Goal: Transaction & Acquisition: Purchase product/service

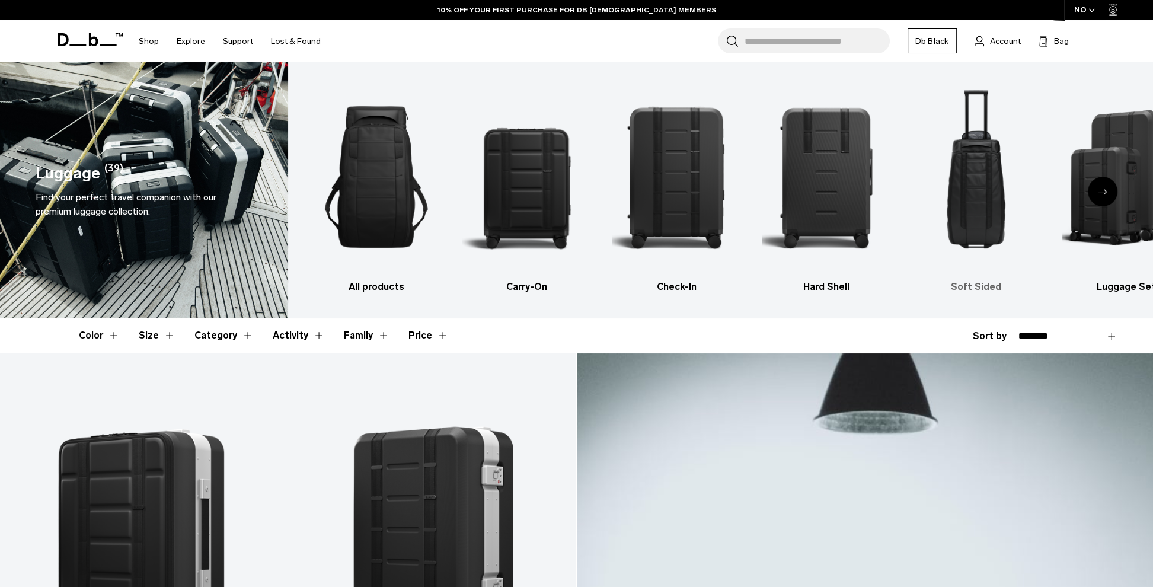
click at [974, 189] on img "5 / 6" at bounding box center [976, 177] width 129 height 194
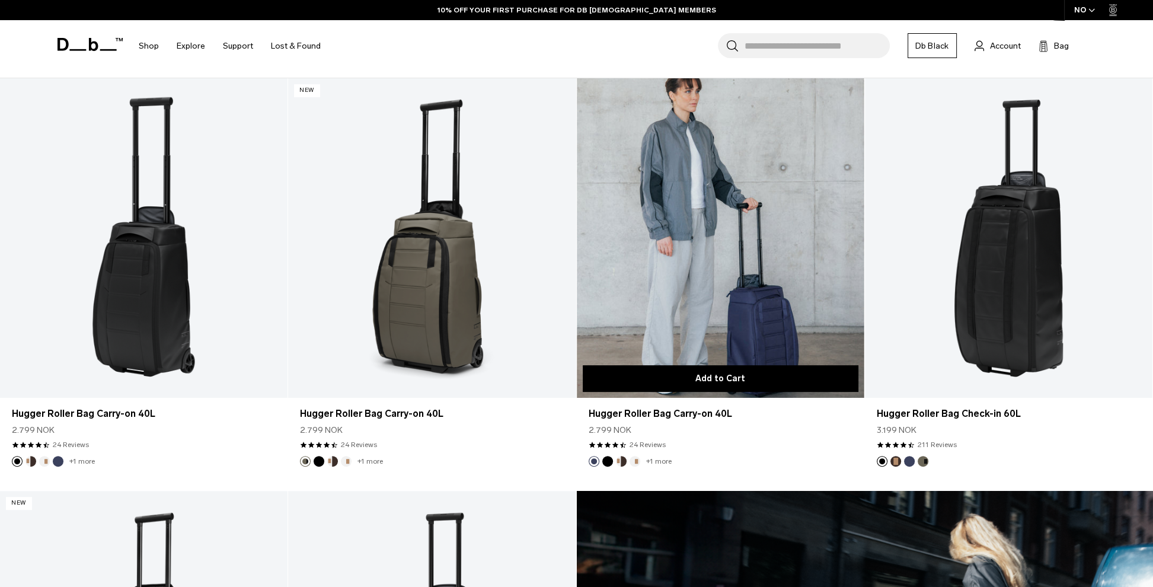
scroll to position [296, 0]
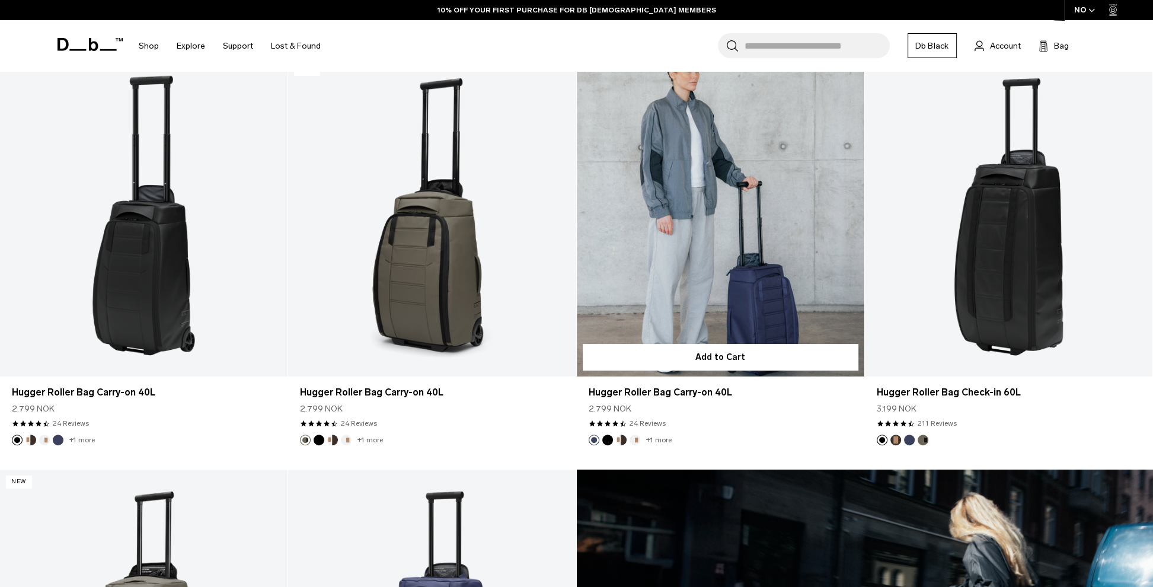
click at [711, 267] on link "Hugger Roller Bag Carry-on 40L" at bounding box center [720, 216] width 287 height 319
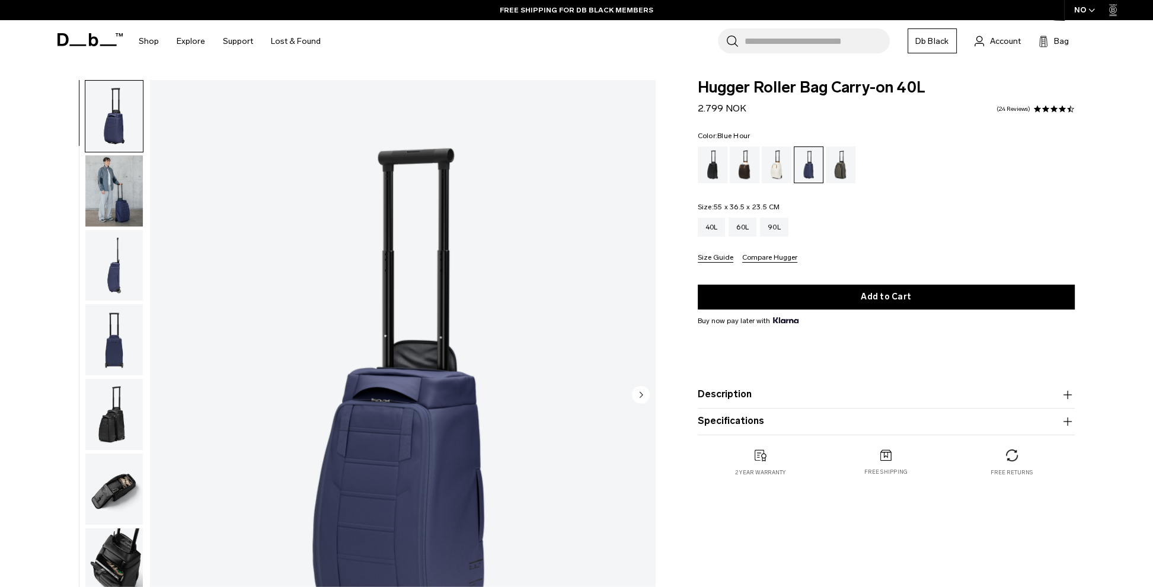
click at [639, 386] on circle "Next slide" at bounding box center [641, 394] width 18 height 18
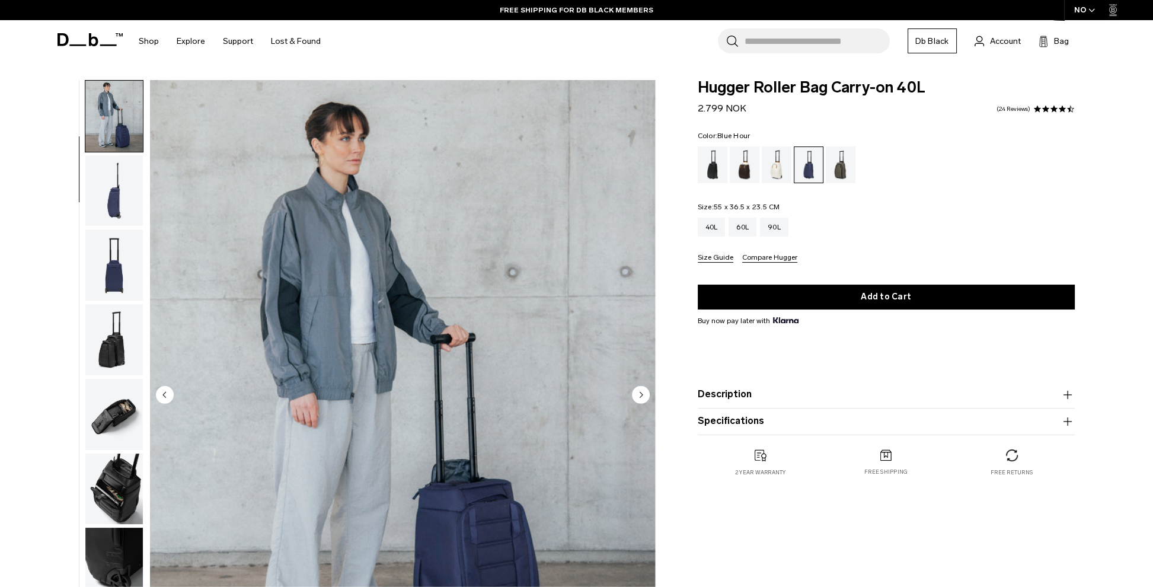
click at [639, 386] on circle "Next slide" at bounding box center [641, 394] width 18 height 18
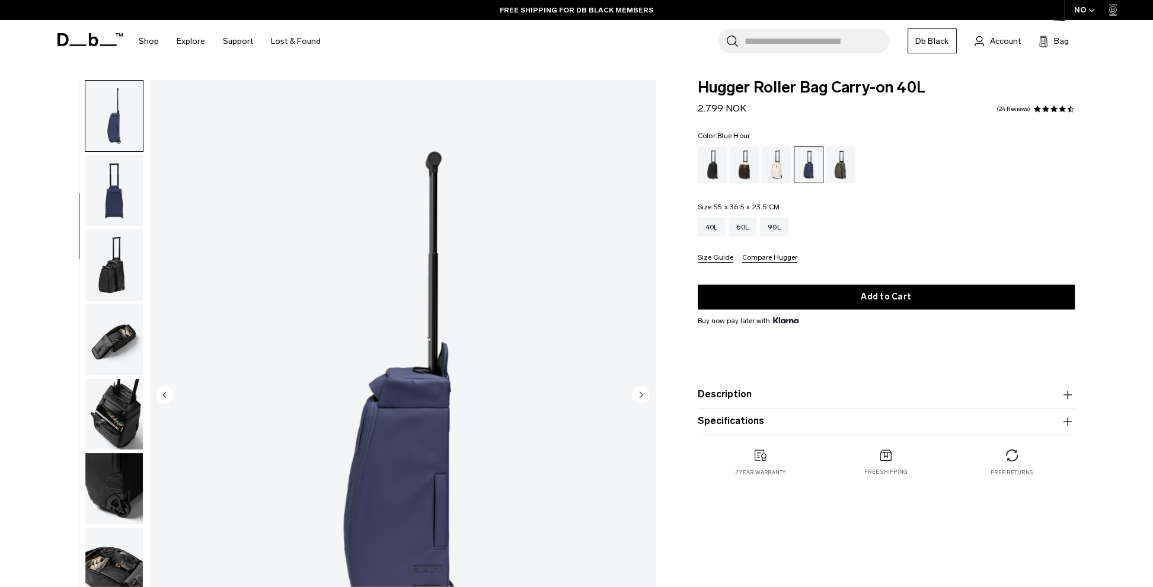
click at [639, 386] on circle "Next slide" at bounding box center [641, 394] width 18 height 18
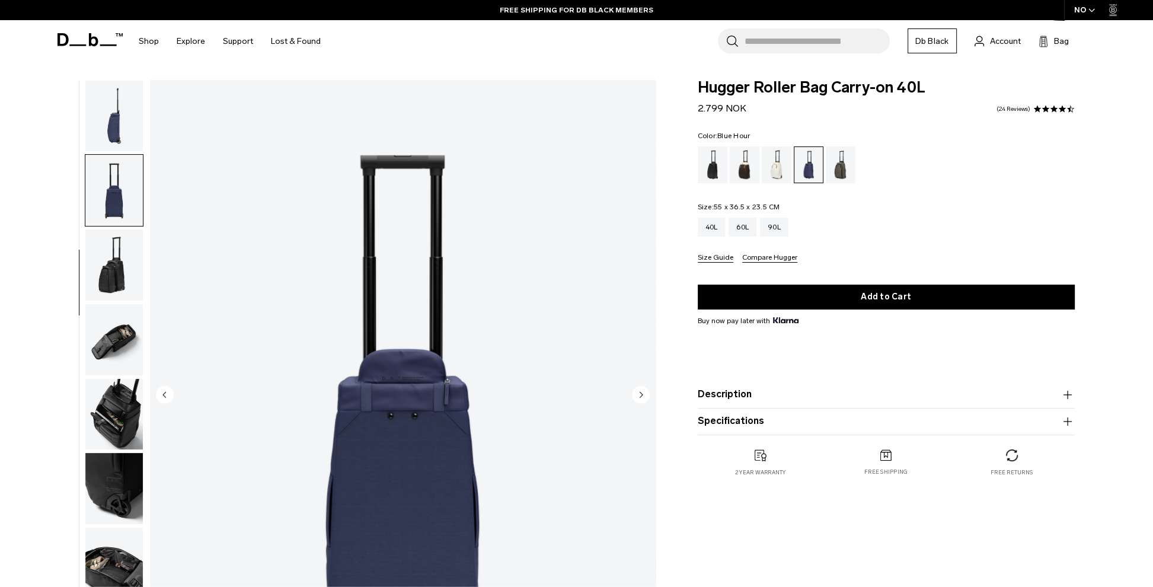
scroll to position [187, 0]
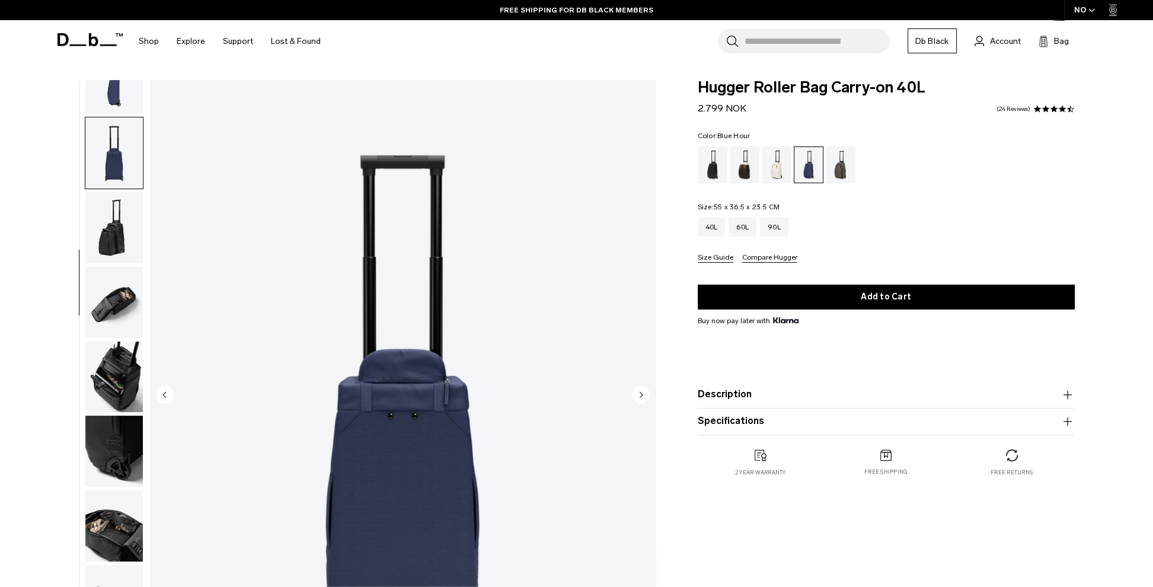
click at [639, 386] on circle "Next slide" at bounding box center [641, 394] width 18 height 18
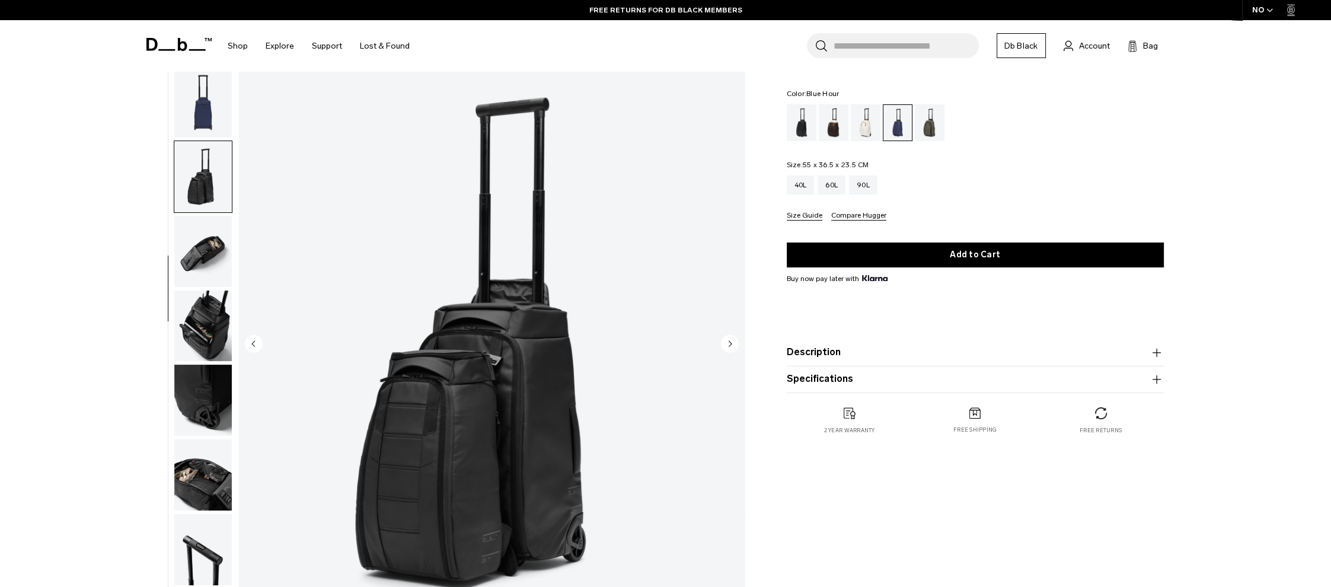
scroll to position [0, 0]
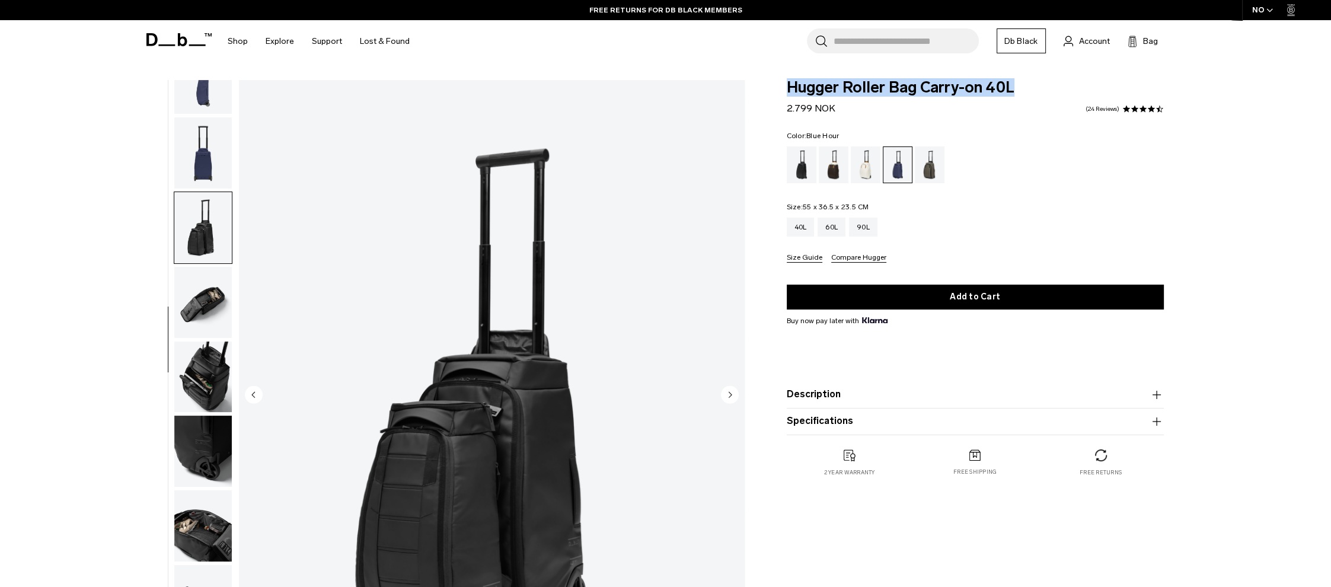
drag, startPoint x: 1015, startPoint y: 88, endPoint x: 784, endPoint y: 88, distance: 230.6
click at [784, 88] on div "Hugger Roller Bag Carry-on 40L 2.799 NOK 4.3 star rating 24 Reviews Color: Blue…" at bounding box center [975, 290] width 448 height 420
copy span "Hugger Roller Bag Carry-on 40L"
